Goal: Transaction & Acquisition: Purchase product/service

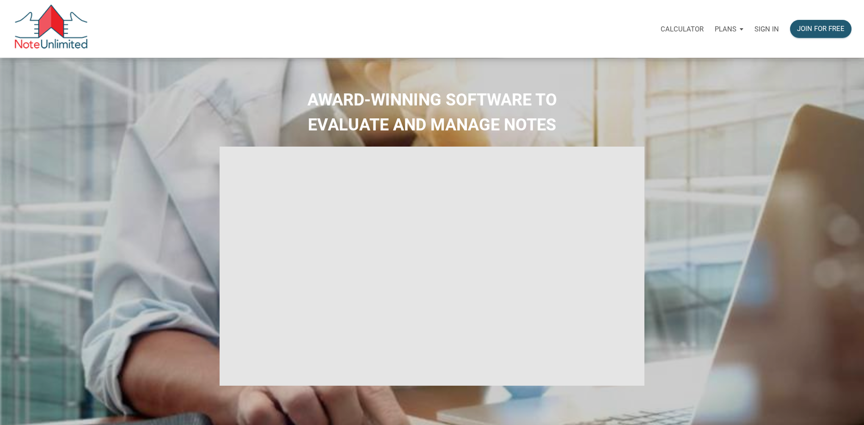
click at [765, 27] on p "Sign in" at bounding box center [766, 29] width 24 height 8
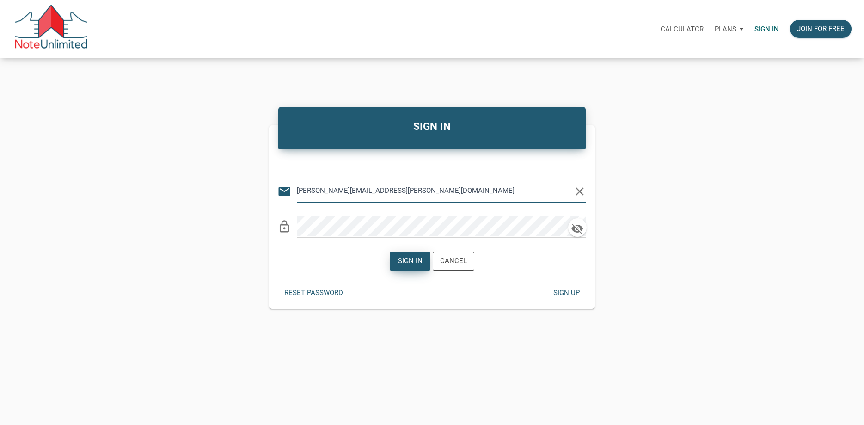
type input "walker.fleming@att.net"
click at [413, 265] on div "Sign in" at bounding box center [410, 261] width 24 height 11
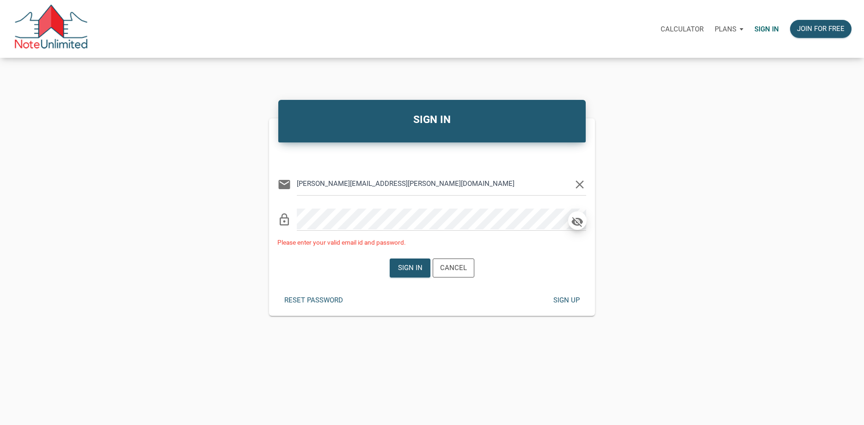
click at [576, 222] on icon "button" at bounding box center [577, 222] width 12 height 10
click at [416, 265] on div "Sign in" at bounding box center [410, 267] width 24 height 11
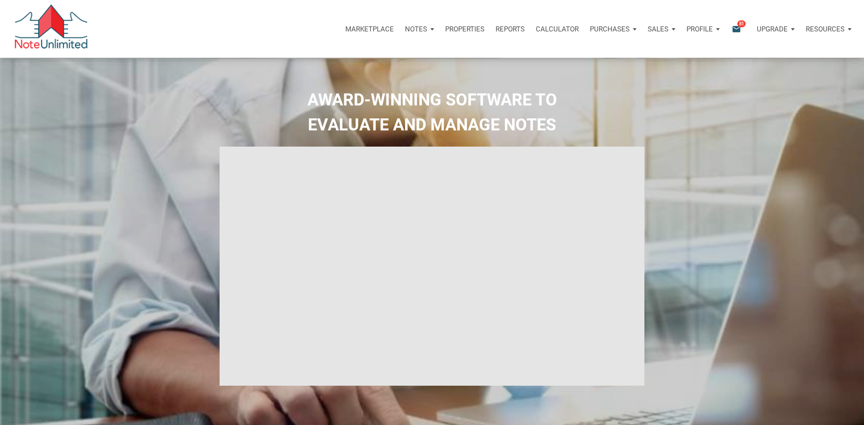
type input "Introduction to new features"
select select
click at [420, 29] on p "Notes" at bounding box center [416, 29] width 22 height 8
click at [361, 53] on link "Dashboard" at bounding box center [393, 53] width 88 height 19
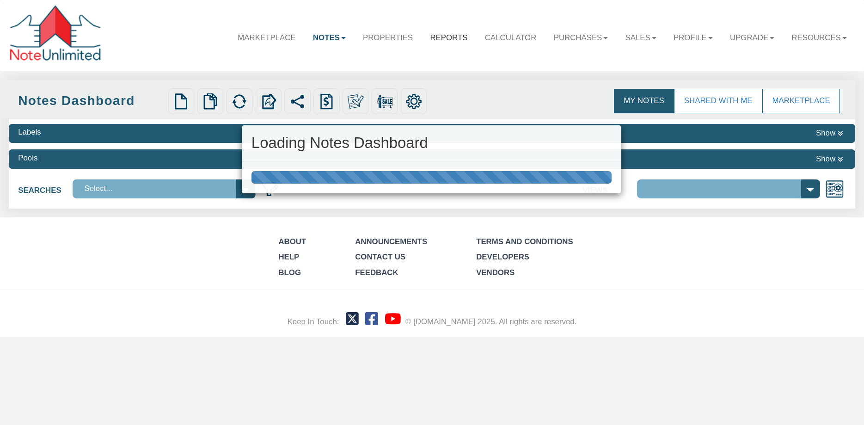
select select "3"
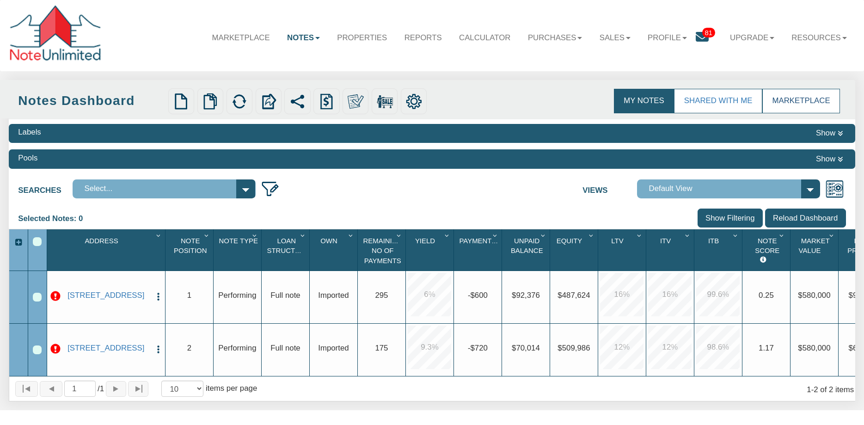
click at [810, 104] on link "Marketplace" at bounding box center [801, 101] width 78 height 24
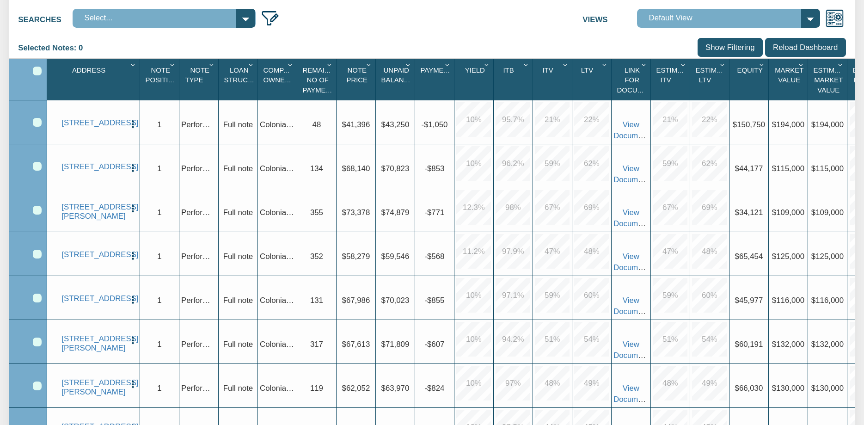
scroll to position [93, 0]
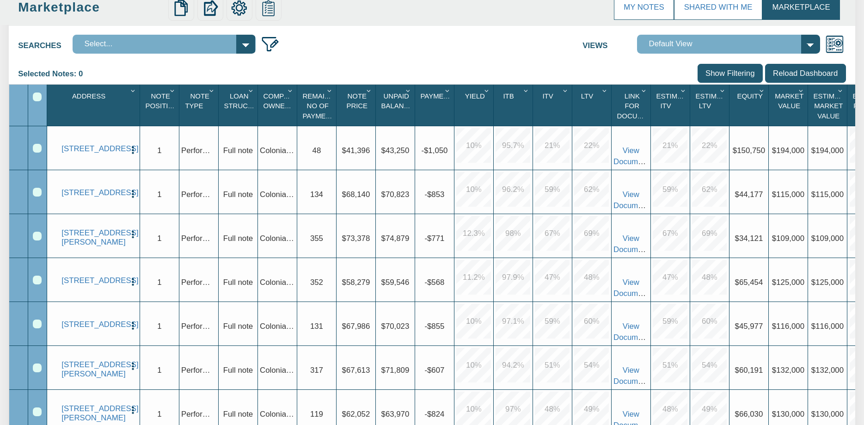
click at [444, 88] on icon "Column Menu" at bounding box center [448, 90] width 11 height 7
click at [455, 56] on div "Searches Select... Views Default View Selected Notes: 0 Clear Filters Clear Sor…" at bounding box center [432, 255] width 846 height 451
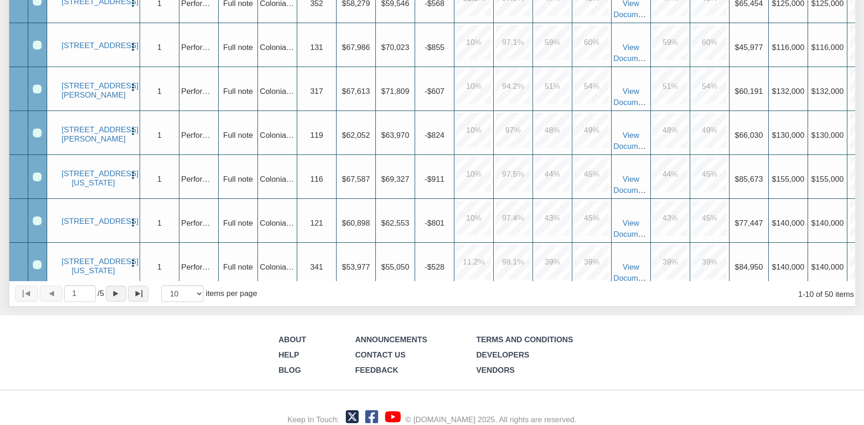
scroll to position [110, 0]
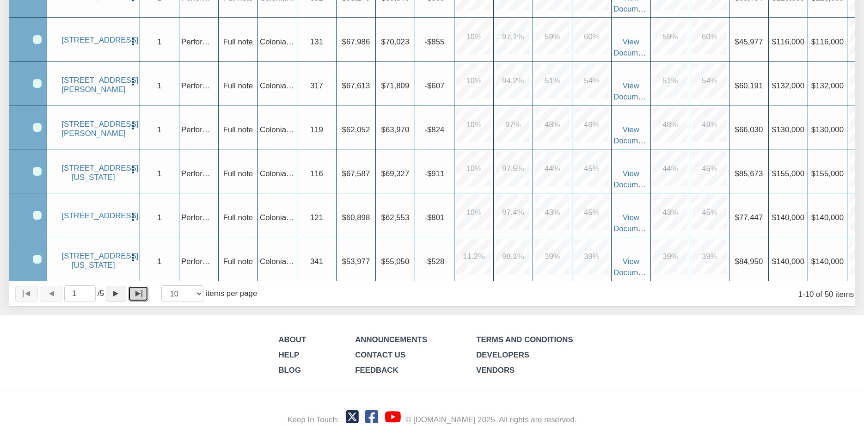
click at [140, 292] on div "Page to last" at bounding box center [137, 294] width 5 height 6
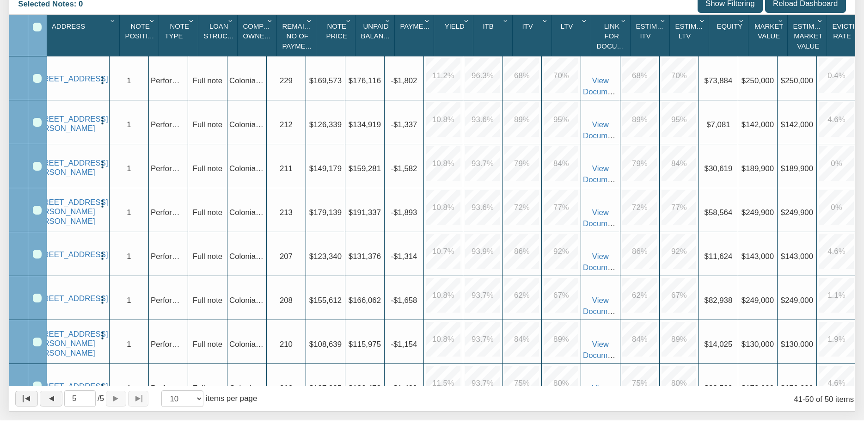
scroll to position [156, 0]
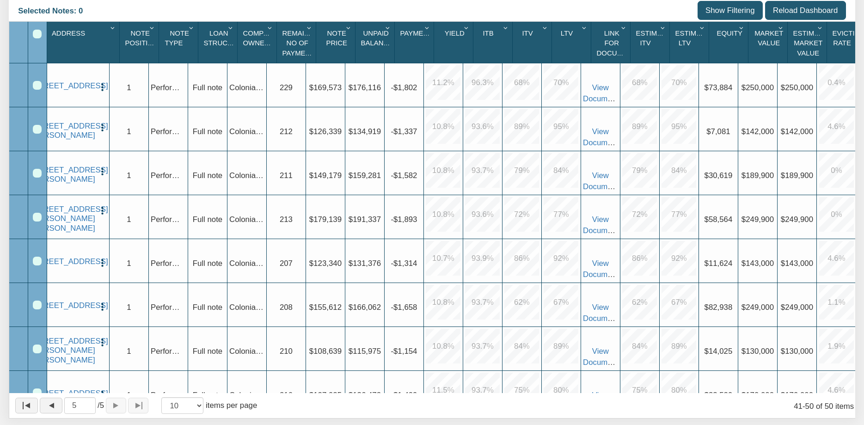
click at [844, 38] on div "Eviction Rate 1" at bounding box center [847, 42] width 37 height 35
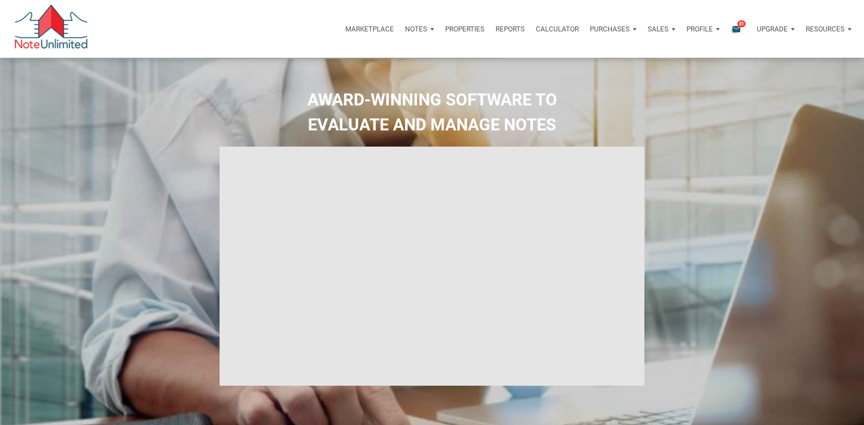
click at [734, 30] on icon "email" at bounding box center [736, 29] width 11 height 11
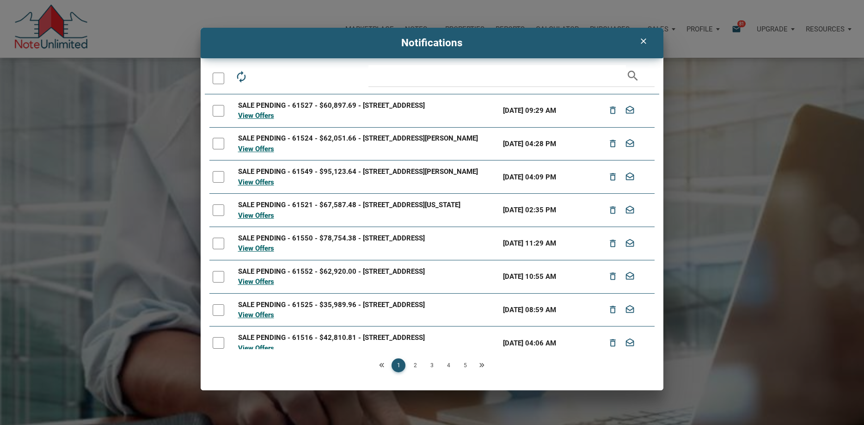
click at [644, 37] on icon "clear" at bounding box center [642, 41] width 11 height 9
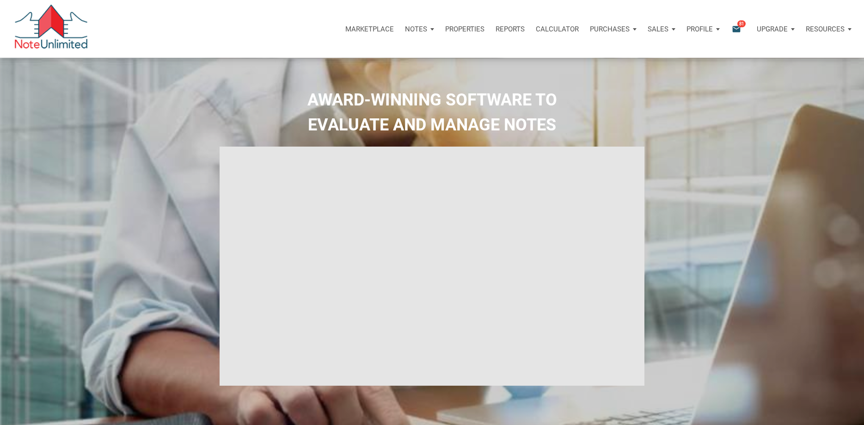
click at [416, 26] on p "Notes" at bounding box center [416, 29] width 22 height 8
click at [398, 54] on link "Dashboard" at bounding box center [393, 53] width 88 height 19
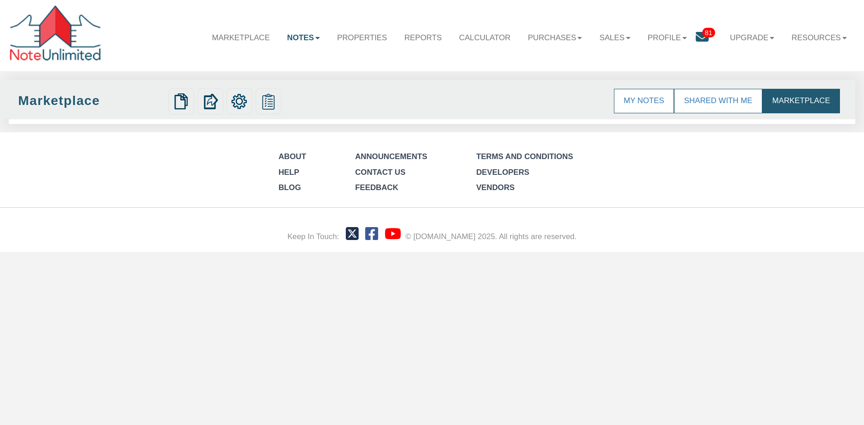
click at [292, 37] on link "Notes" at bounding box center [303, 37] width 50 height 26
click at [293, 36] on link "Notes" at bounding box center [303, 37] width 50 height 26
click at [810, 100] on link "Marketplace" at bounding box center [801, 101] width 78 height 24
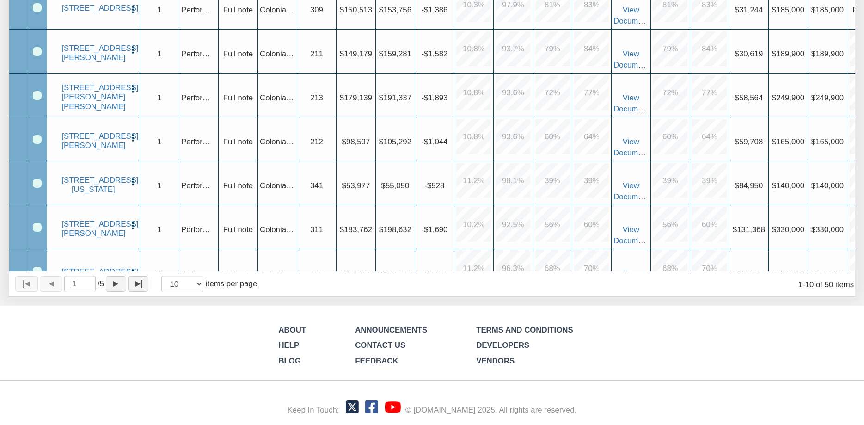
scroll to position [66, 0]
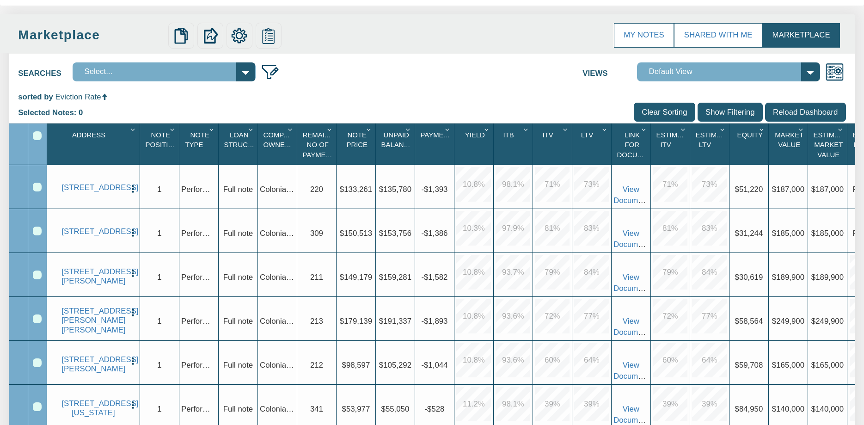
click at [329, 128] on icon "Column Menu" at bounding box center [330, 129] width 11 height 7
click at [316, 174] on button "Sort Ascending" at bounding box center [297, 174] width 78 height 19
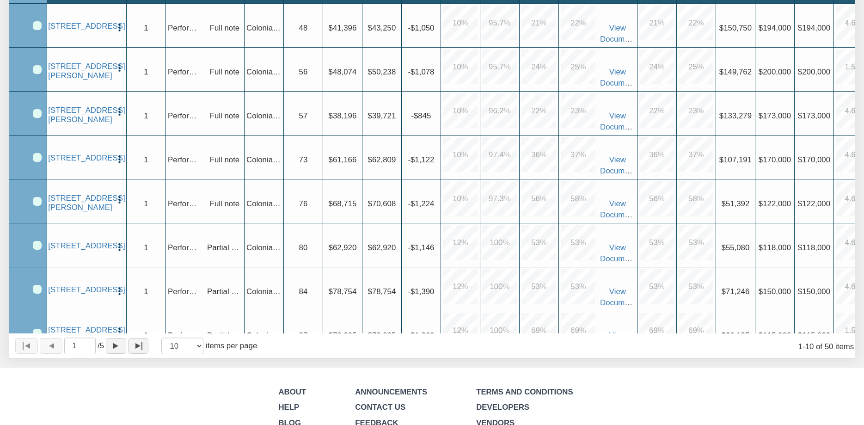
scroll to position [0, 0]
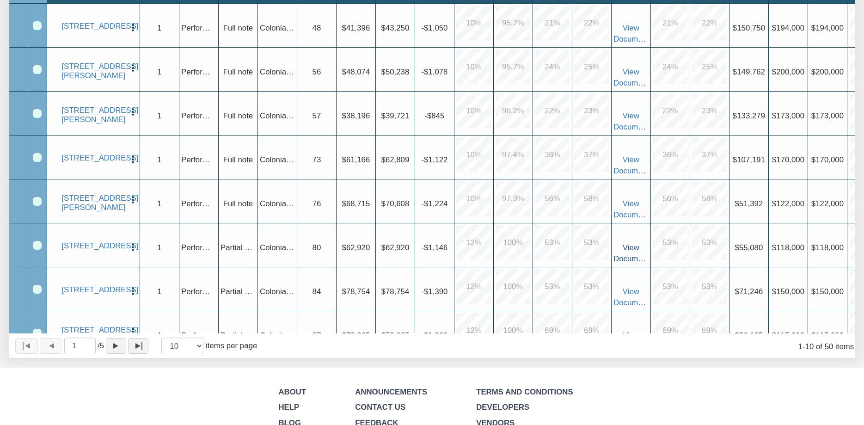
click at [625, 250] on link "View Documents" at bounding box center [632, 253] width 39 height 20
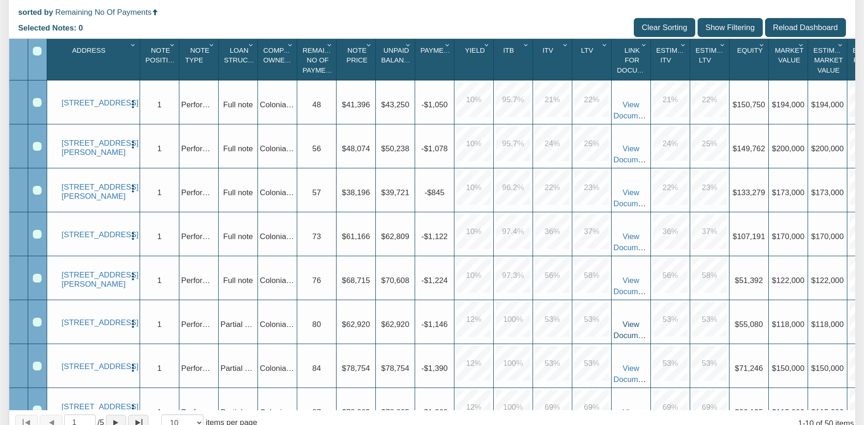
scroll to position [167, 0]
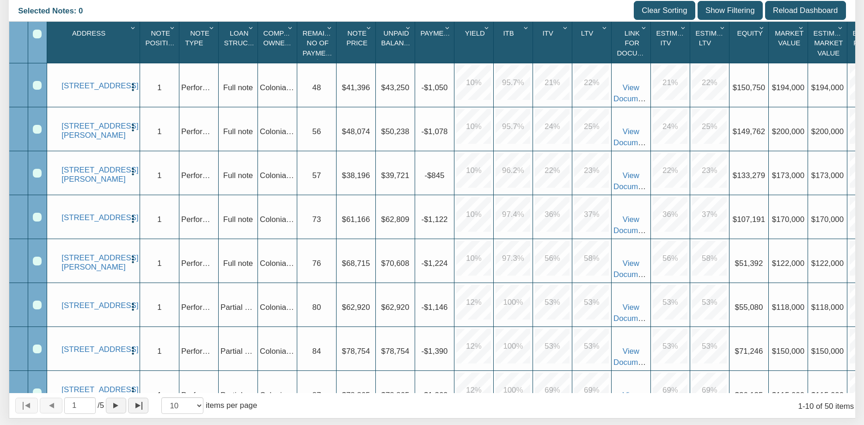
click at [39, 304] on div "Row 6, Row Selection Checkbox" at bounding box center [37, 304] width 9 height 9
click at [39, 303] on div "Row 6, Row Selection Checkbox" at bounding box center [37, 304] width 9 height 9
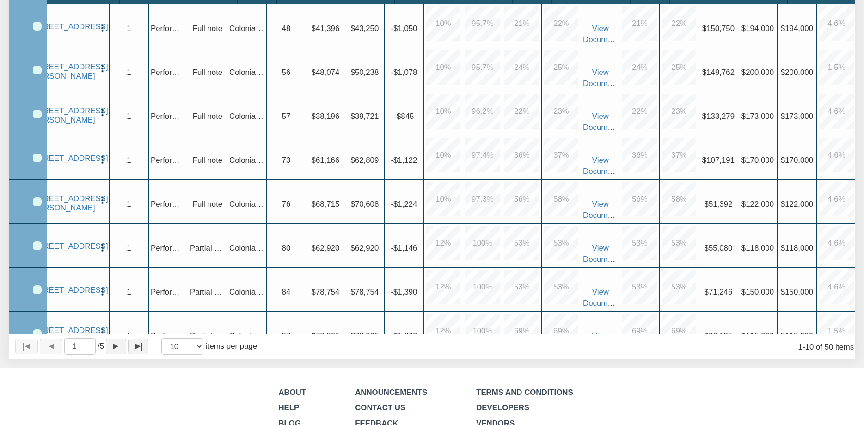
scroll to position [227, 0]
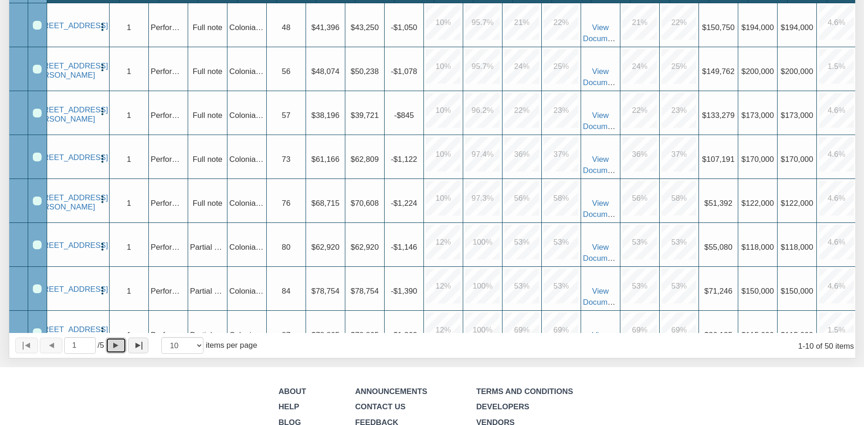
click at [118, 345] on div "Page forward" at bounding box center [115, 345] width 5 height 6
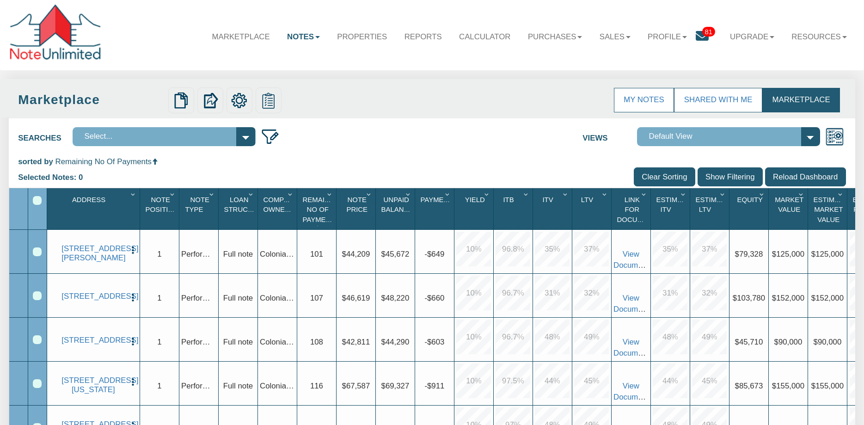
scroll to position [0, 0]
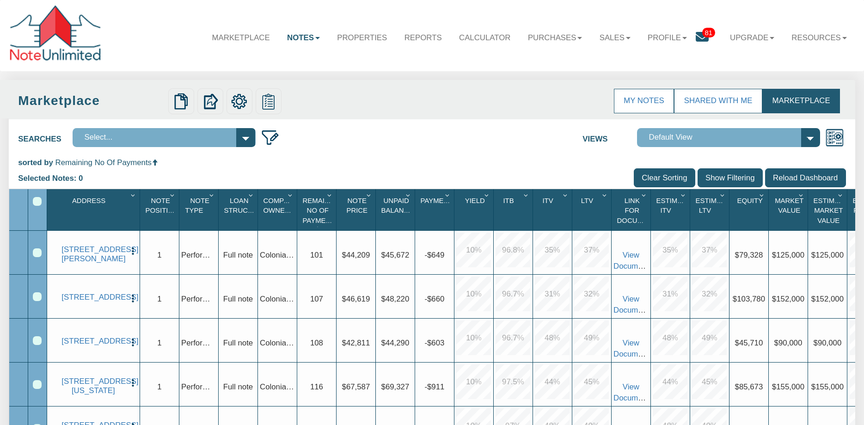
click at [696, 37] on icon at bounding box center [701, 36] width 13 height 13
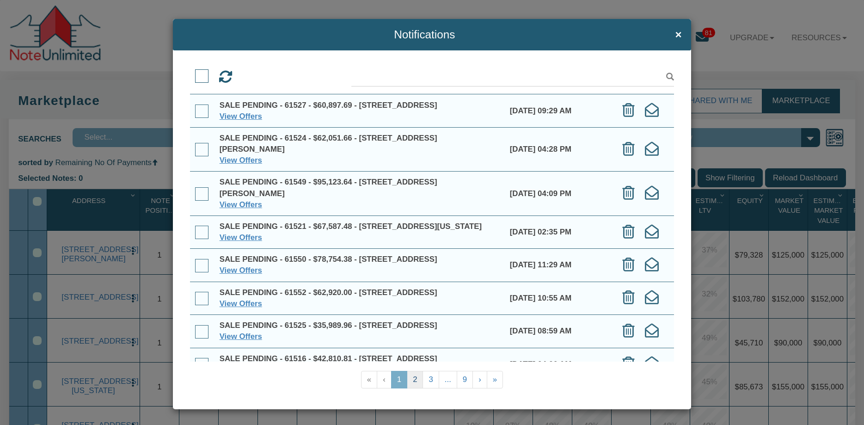
click at [413, 378] on link "2" at bounding box center [415, 380] width 16 height 18
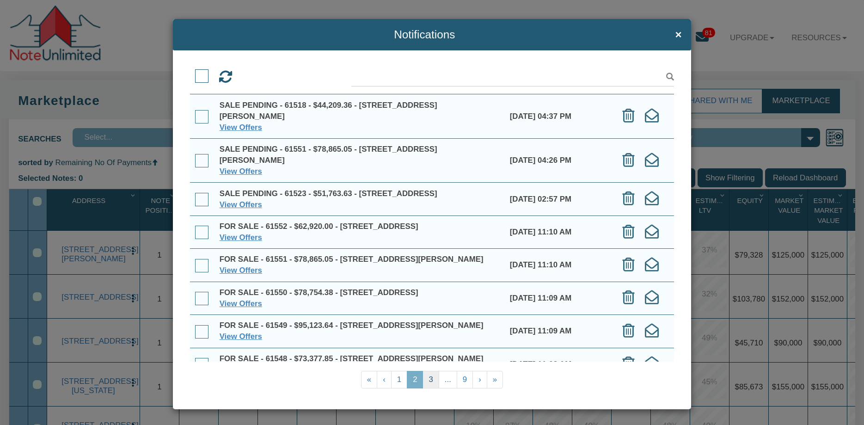
click at [431, 378] on link "3" at bounding box center [430, 380] width 16 height 18
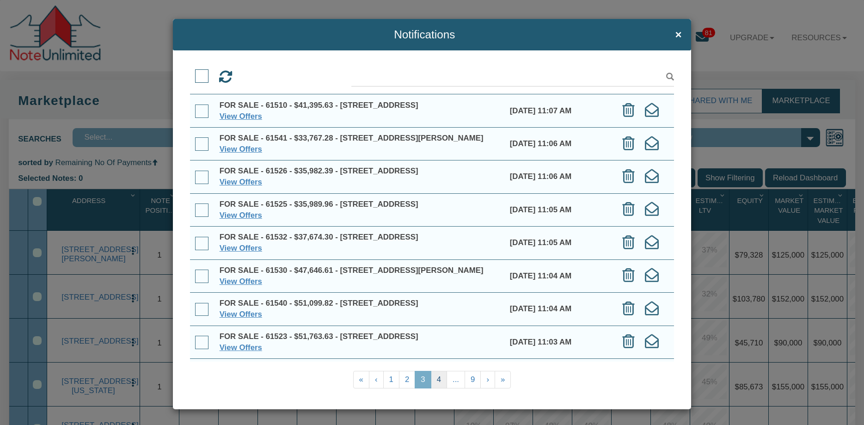
click at [438, 378] on link "4" at bounding box center [439, 380] width 16 height 18
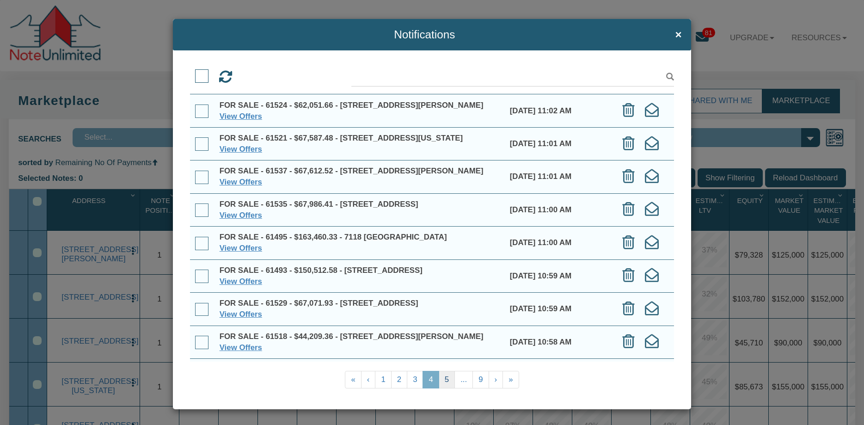
click at [449, 376] on link "5" at bounding box center [446, 380] width 16 height 18
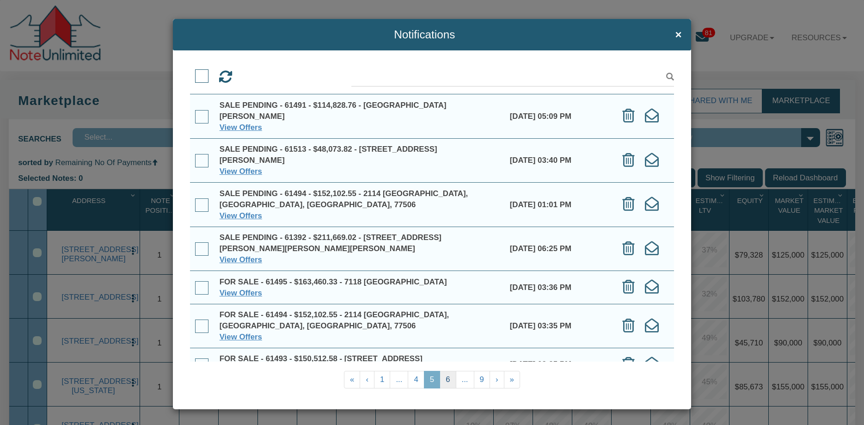
click at [448, 379] on link "6" at bounding box center [447, 380] width 16 height 18
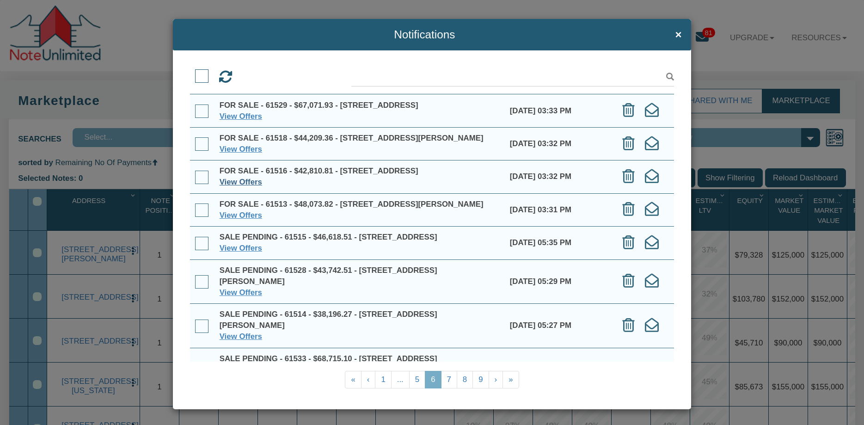
click at [236, 186] on link "View Offers" at bounding box center [240, 181] width 43 height 9
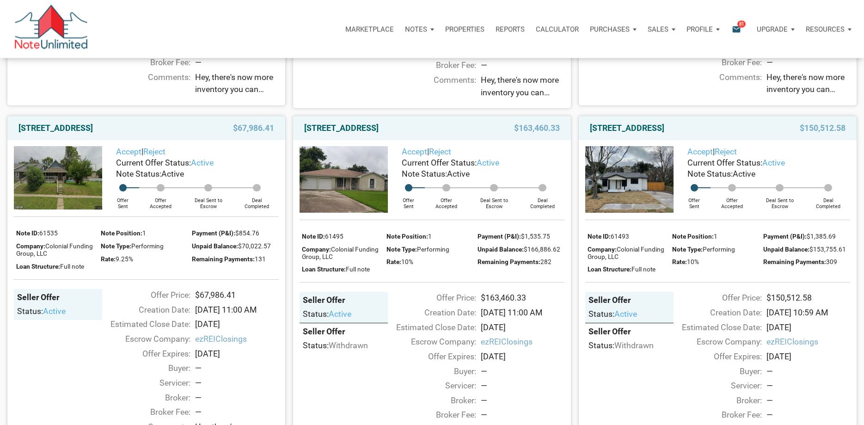
scroll to position [1066, 0]
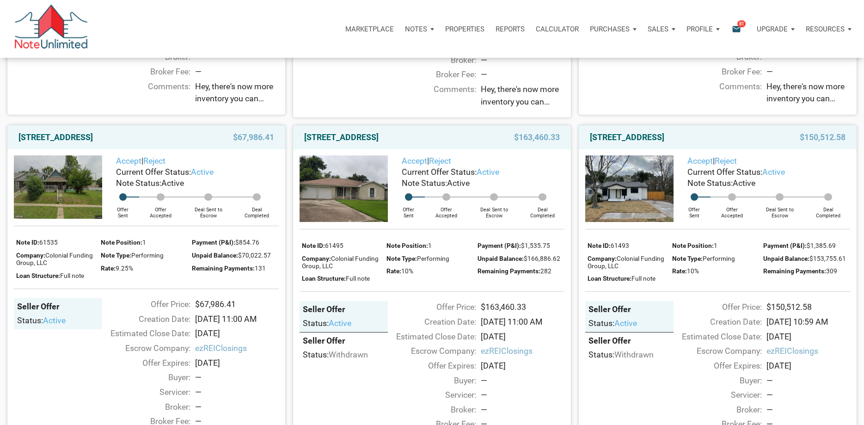
click at [59, 210] on img at bounding box center [58, 186] width 88 height 63
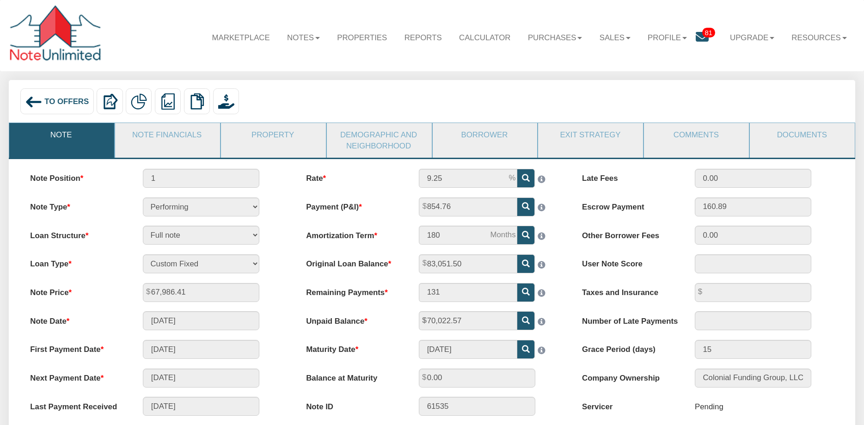
click at [769, 100] on div "To Offers Delete with property Delete only note Redeeming and Non-Redeeming Sum…" at bounding box center [431, 102] width 829 height 29
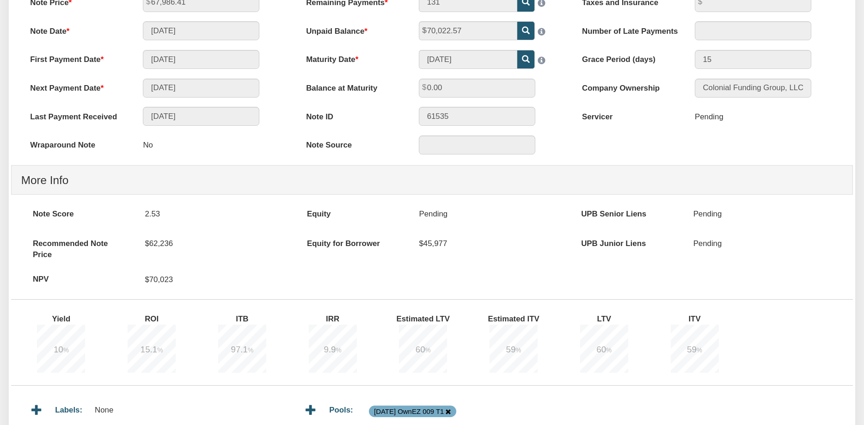
scroll to position [289, 0]
click at [331, 348] on span "9.9" at bounding box center [329, 350] width 12 height 10
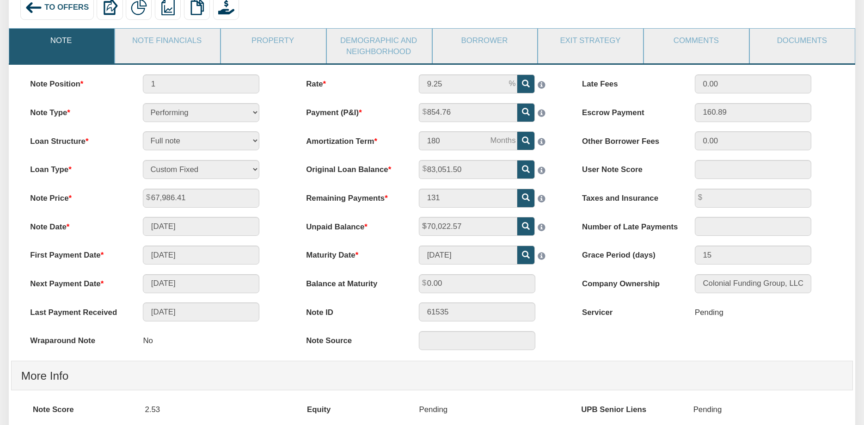
scroll to position [91, 0]
